Goal: Transaction & Acquisition: Purchase product/service

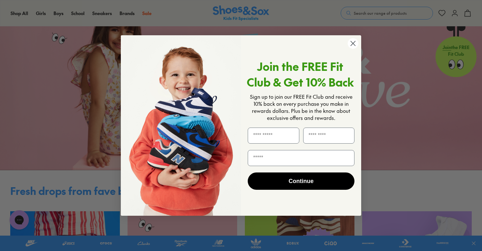
click at [354, 44] on circle "Close dialog" at bounding box center [352, 43] width 11 height 11
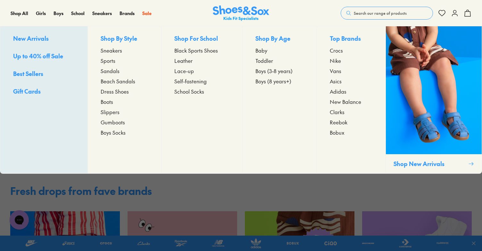
click at [110, 51] on span "Sneakers" at bounding box center [111, 50] width 21 height 8
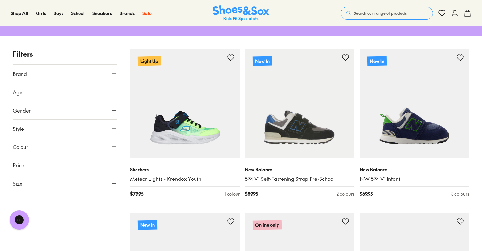
scroll to position [85, 0]
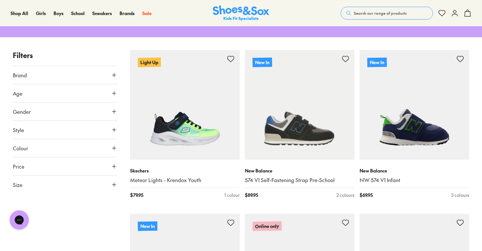
click at [114, 184] on use at bounding box center [114, 185] width 4 height 4
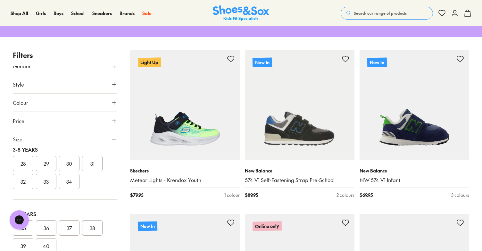
scroll to position [147, 0]
click at [45, 159] on button "29" at bounding box center [46, 157] width 20 height 15
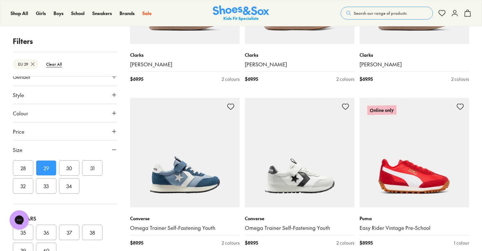
scroll to position [705, 0]
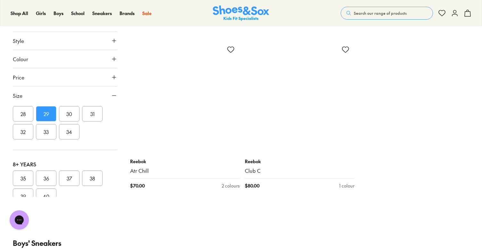
scroll to position [2890, 0]
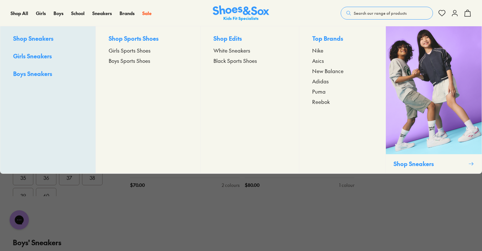
click at [317, 50] on span "Nike" at bounding box center [317, 50] width 11 height 8
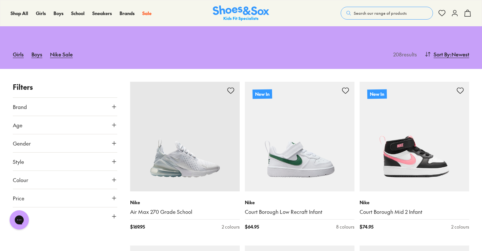
click at [114, 217] on icon at bounding box center [114, 216] width 6 height 6
click at [63, 234] on button "UK" at bounding box center [65, 235] width 34 height 12
click at [91, 235] on button "US" at bounding box center [99, 235] width 34 height 12
click at [46, 243] on button "012" at bounding box center [46, 240] width 20 height 15
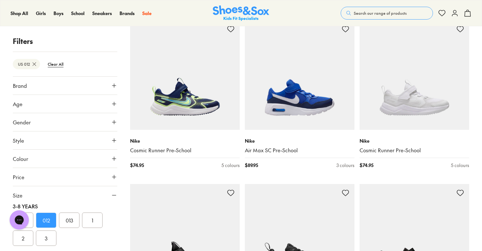
scroll to position [612, 0]
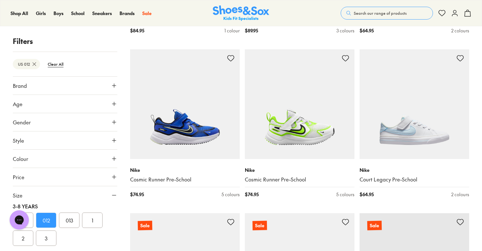
scroll to position [2056, 0]
